Goal: Navigation & Orientation: Understand site structure

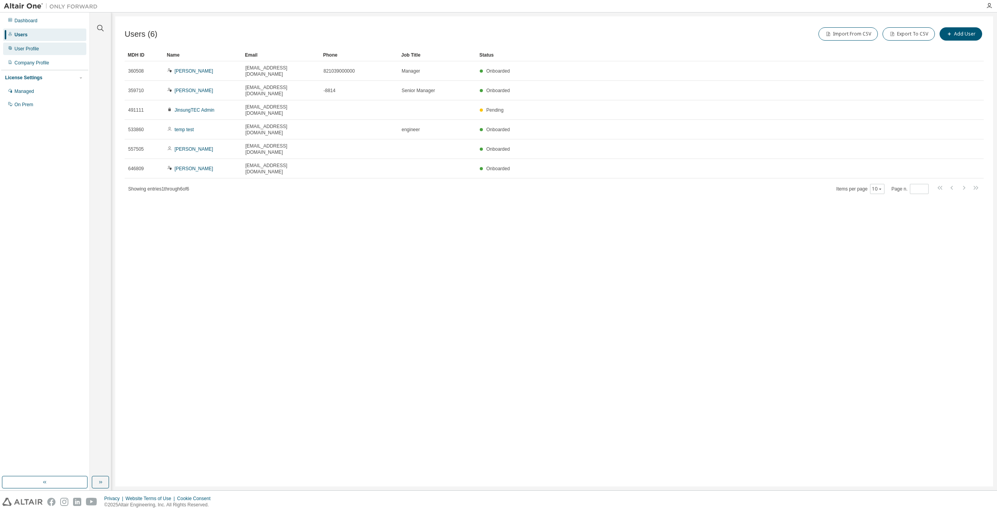
click at [41, 52] on div "User Profile" at bounding box center [44, 49] width 83 height 13
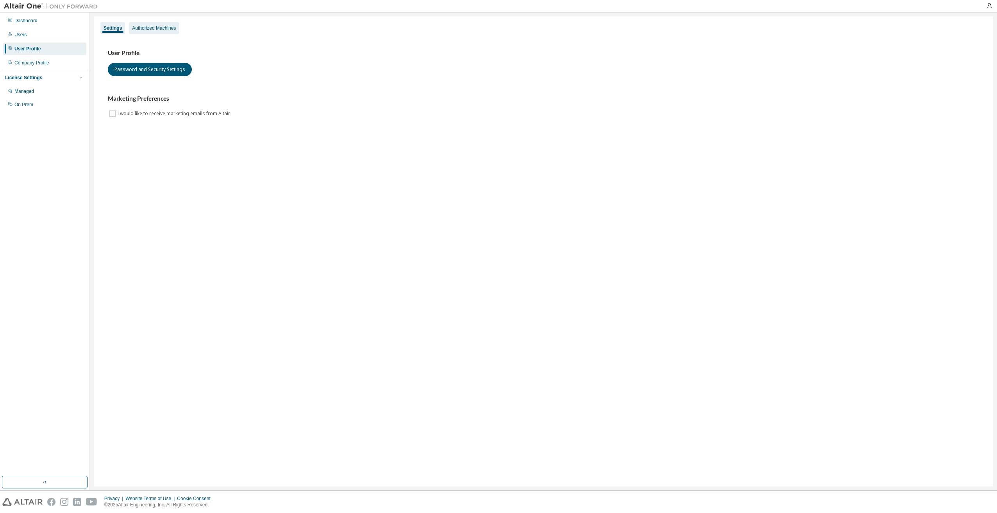
click at [144, 32] on div "Authorized Machines" at bounding box center [154, 28] width 50 height 13
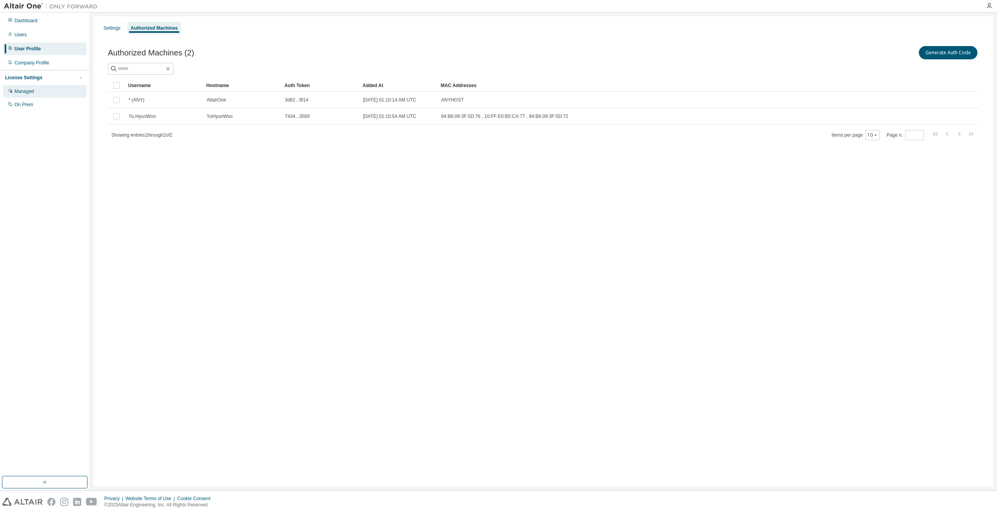
click at [46, 91] on div "Managed" at bounding box center [44, 91] width 83 height 13
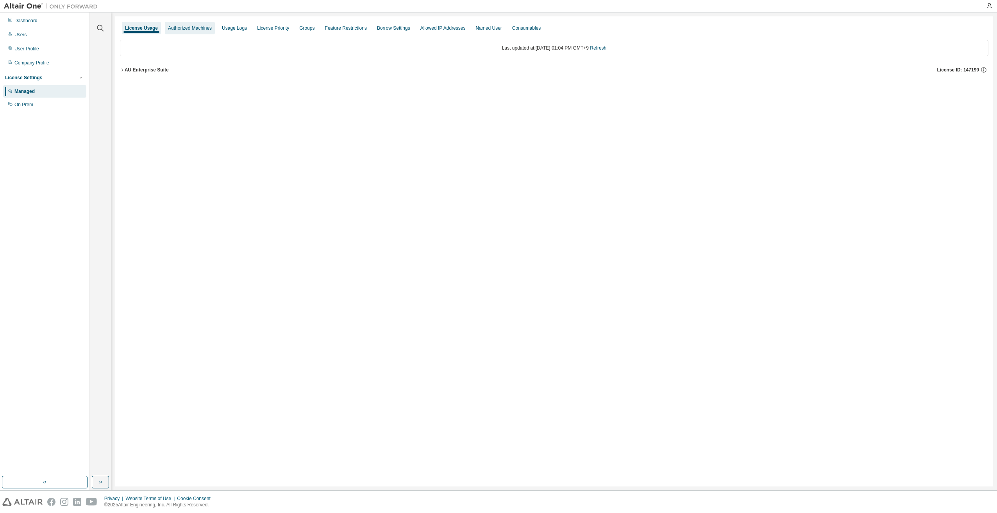
click at [183, 31] on div "Authorized Machines" at bounding box center [190, 28] width 44 height 6
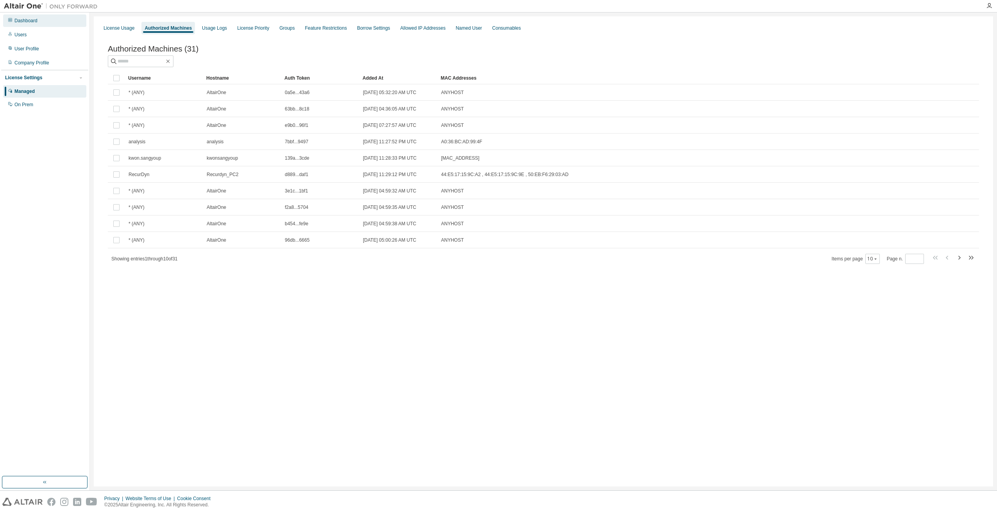
click at [47, 23] on div "Dashboard" at bounding box center [44, 20] width 83 height 13
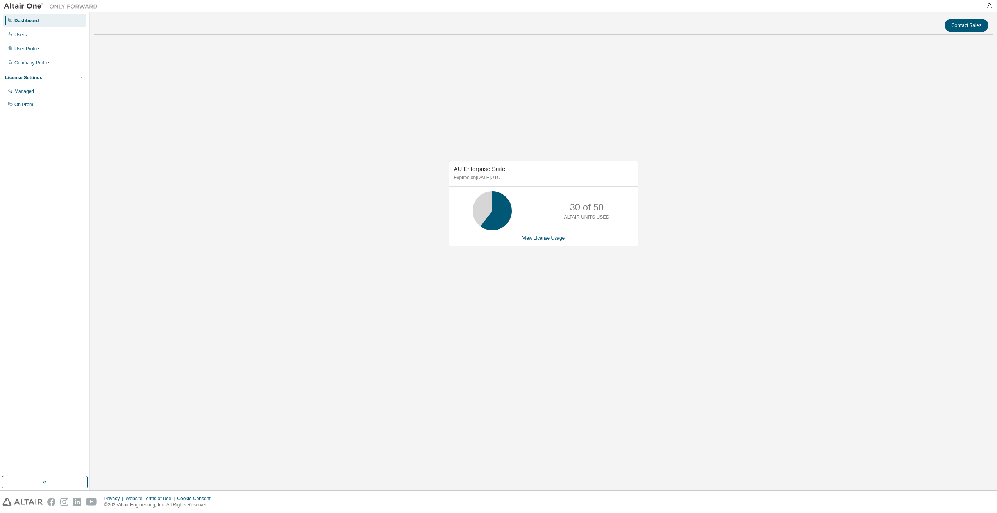
click at [666, 363] on div "AU Enterprise Suite Expires on July 21, 2026 UTC 30 of 50 ALTAIR UNITS USED Vie…" at bounding box center [543, 208] width 899 height 334
click at [393, 162] on div "AU Enterprise Suite Expires on July 21, 2026 UTC 30 of 50 ALTAIR UNITS USED Vie…" at bounding box center [543, 208] width 899 height 334
click at [502, 357] on div "AU Enterprise Suite Expires on July 21, 2026 UTC 30 of 50 ALTAIR UNITS USED Vie…" at bounding box center [543, 208] width 899 height 334
click at [377, 179] on div "AU Enterprise Suite Expires on July 21, 2026 UTC 30 of 50 ALTAIR UNITS USED Vie…" at bounding box center [543, 208] width 899 height 334
